Goal: Navigation & Orientation: Find specific page/section

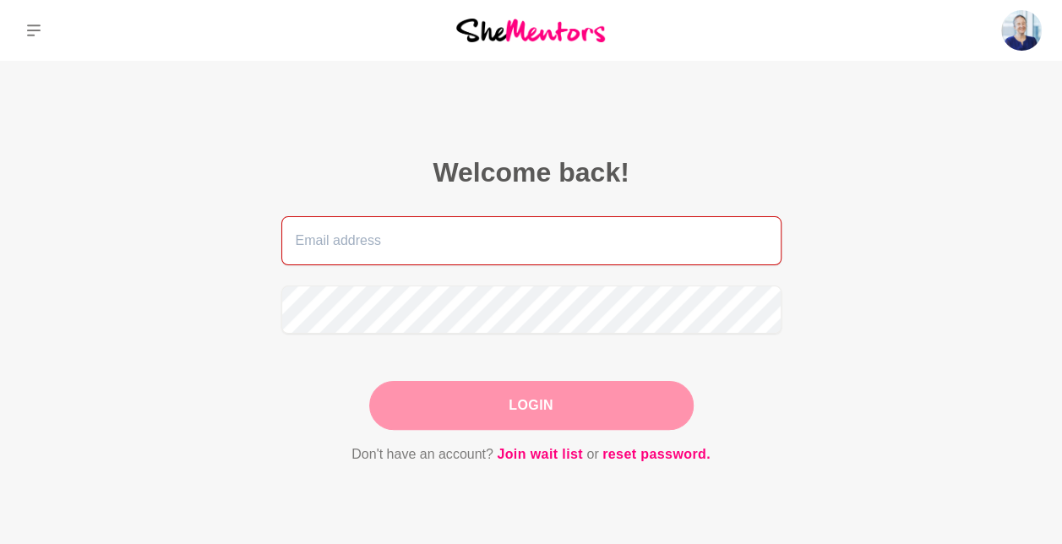
type input "[EMAIL_ADDRESS][DOMAIN_NAME]"
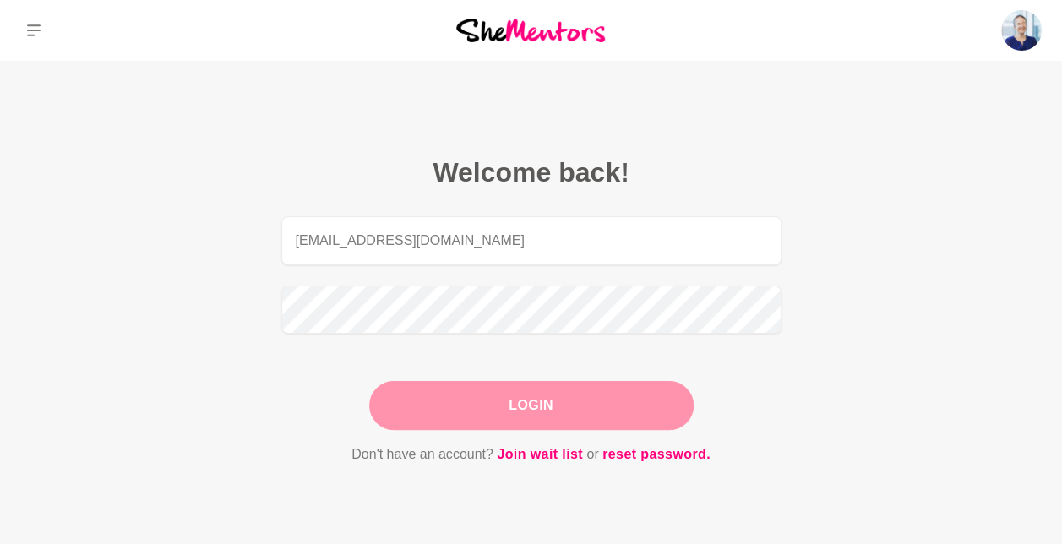
click at [524, 397] on div "Login" at bounding box center [531, 405] width 324 height 49
click at [525, 398] on button "Login" at bounding box center [531, 405] width 324 height 49
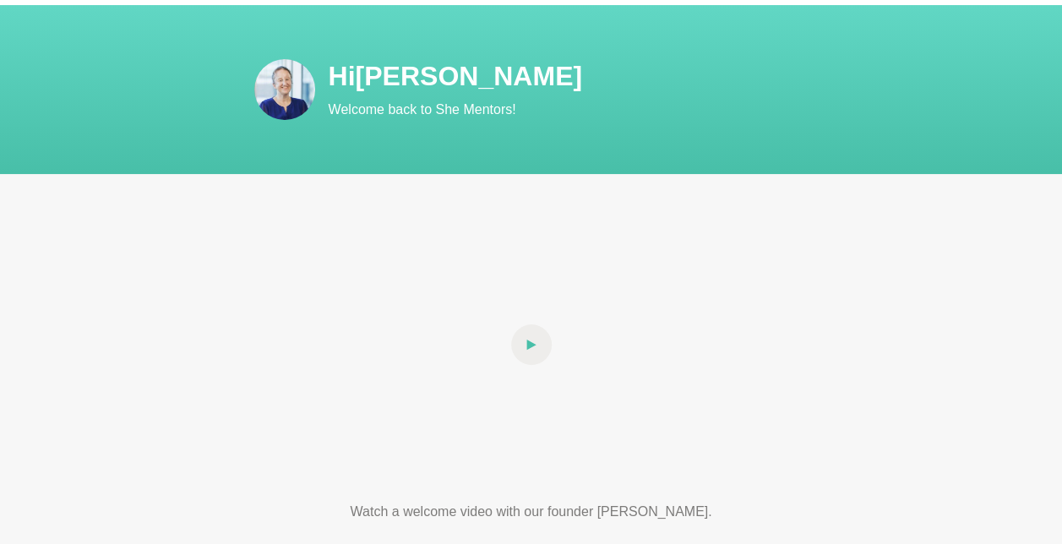
scroll to position [112, 0]
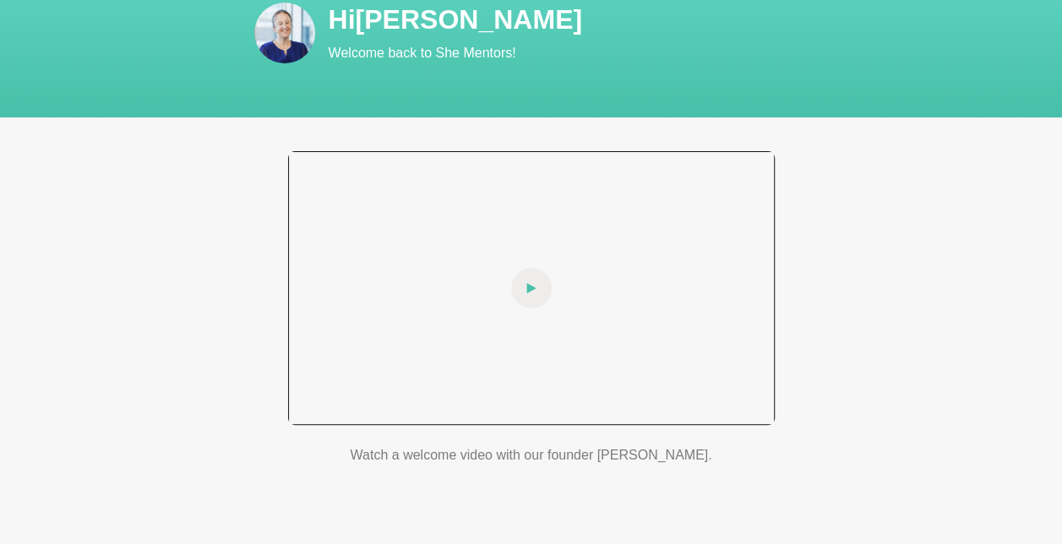
click at [522, 284] on span at bounding box center [531, 288] width 41 height 41
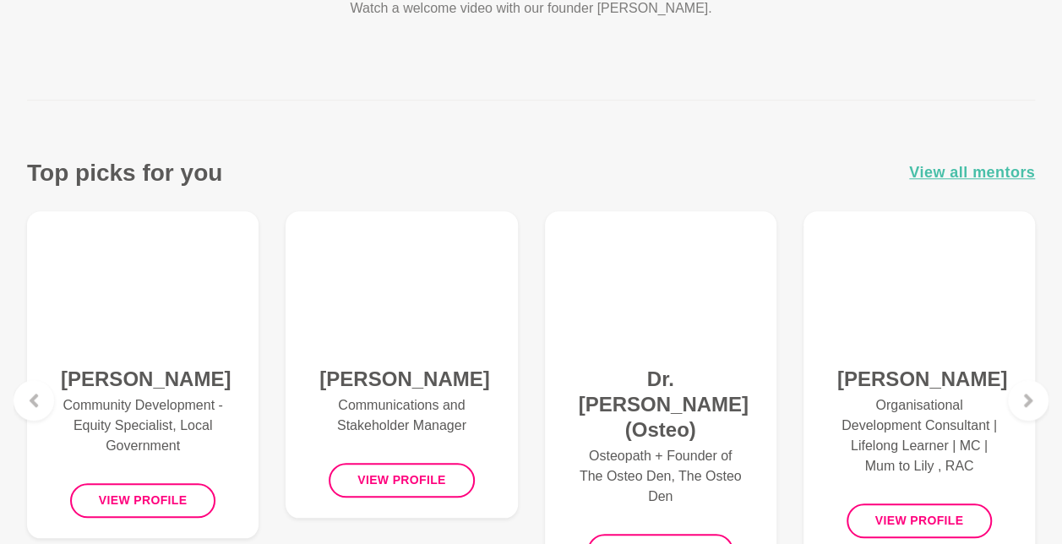
scroll to position [563, 0]
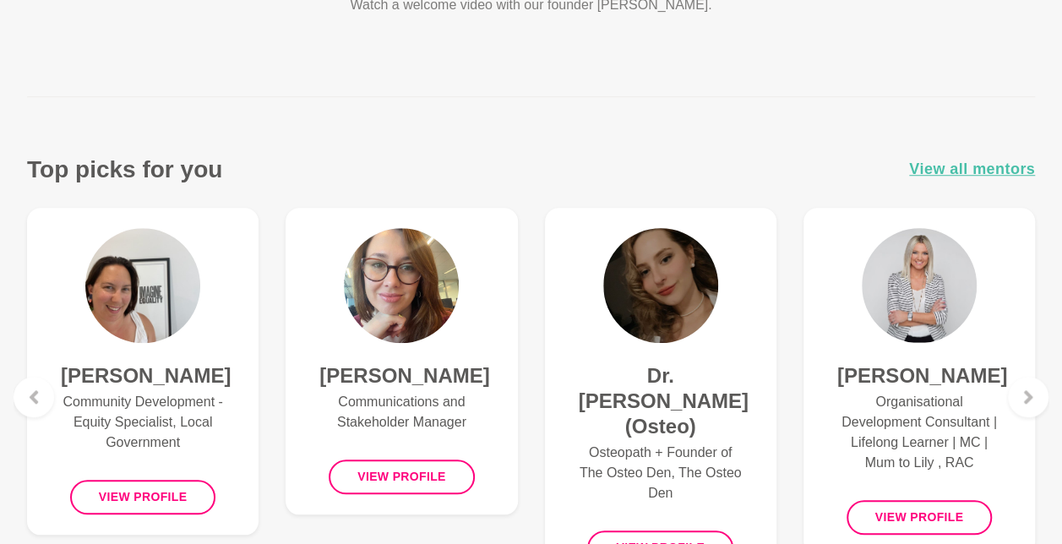
click at [932, 276] on img at bounding box center [918, 285] width 115 height 115
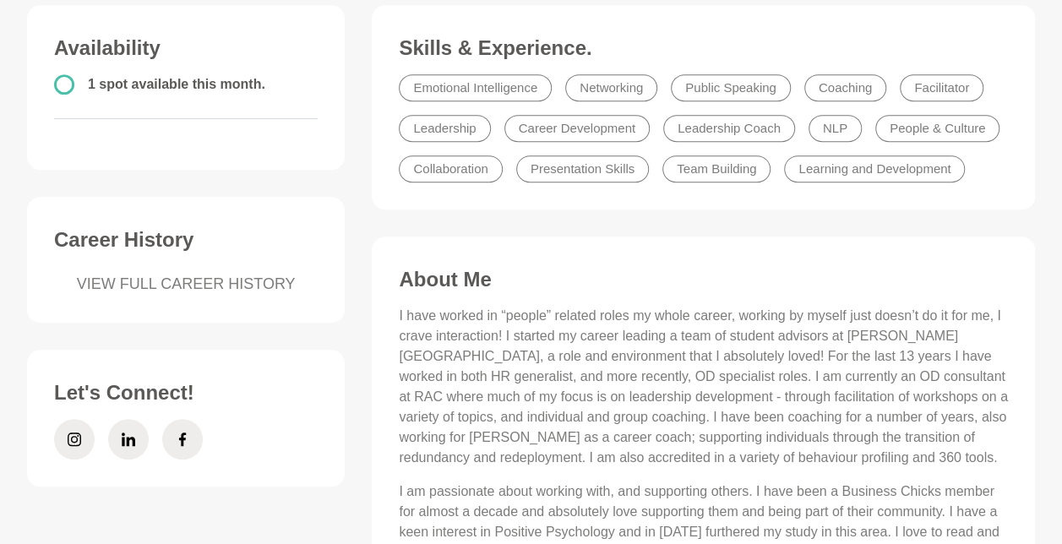
scroll to position [450, 0]
click at [250, 283] on link "VIEW FULL CAREER HISTORY" at bounding box center [186, 285] width 264 height 23
